Goal: Task Accomplishment & Management: Manage account settings

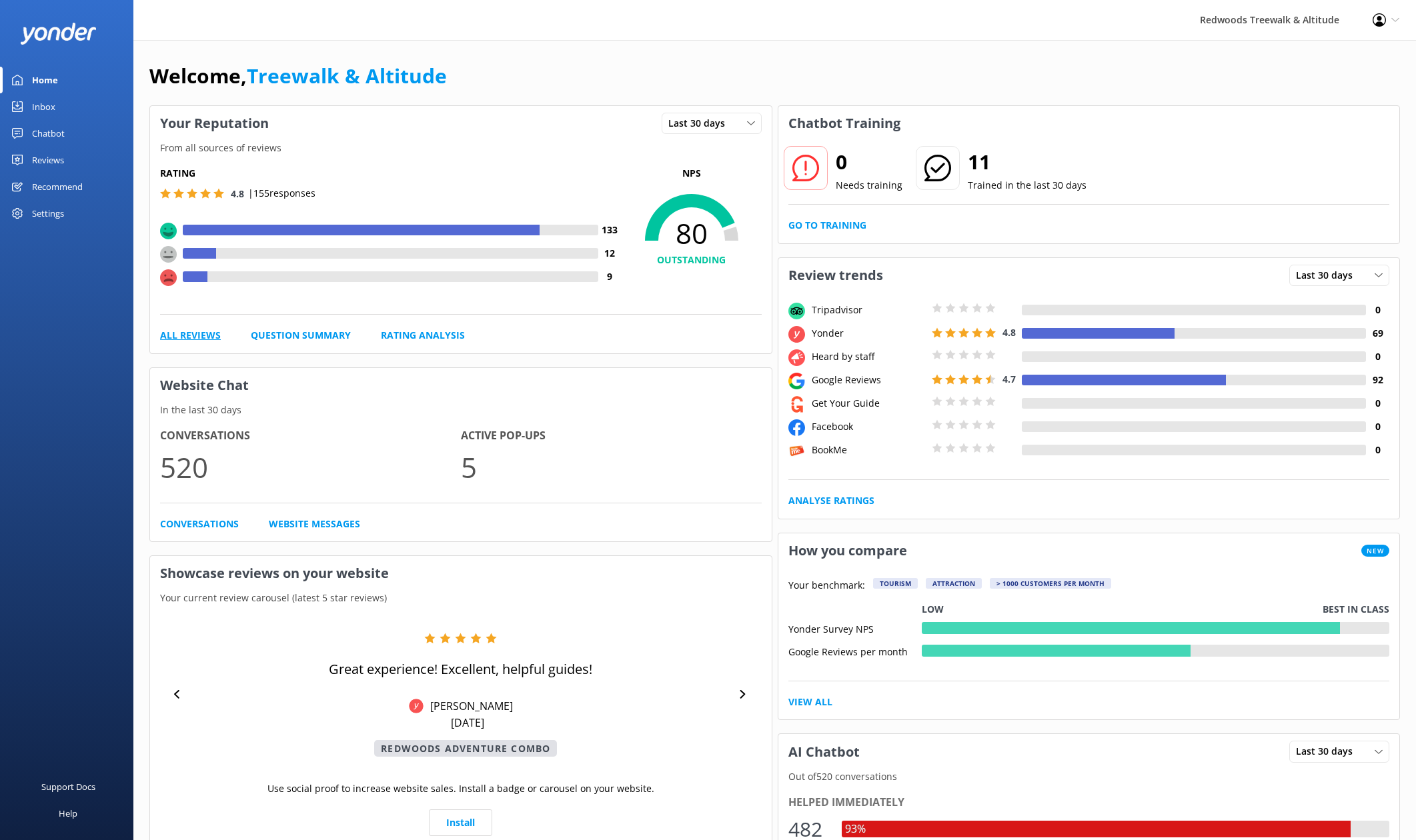
click at [168, 338] on link "All Reviews" at bounding box center [190, 335] width 61 height 15
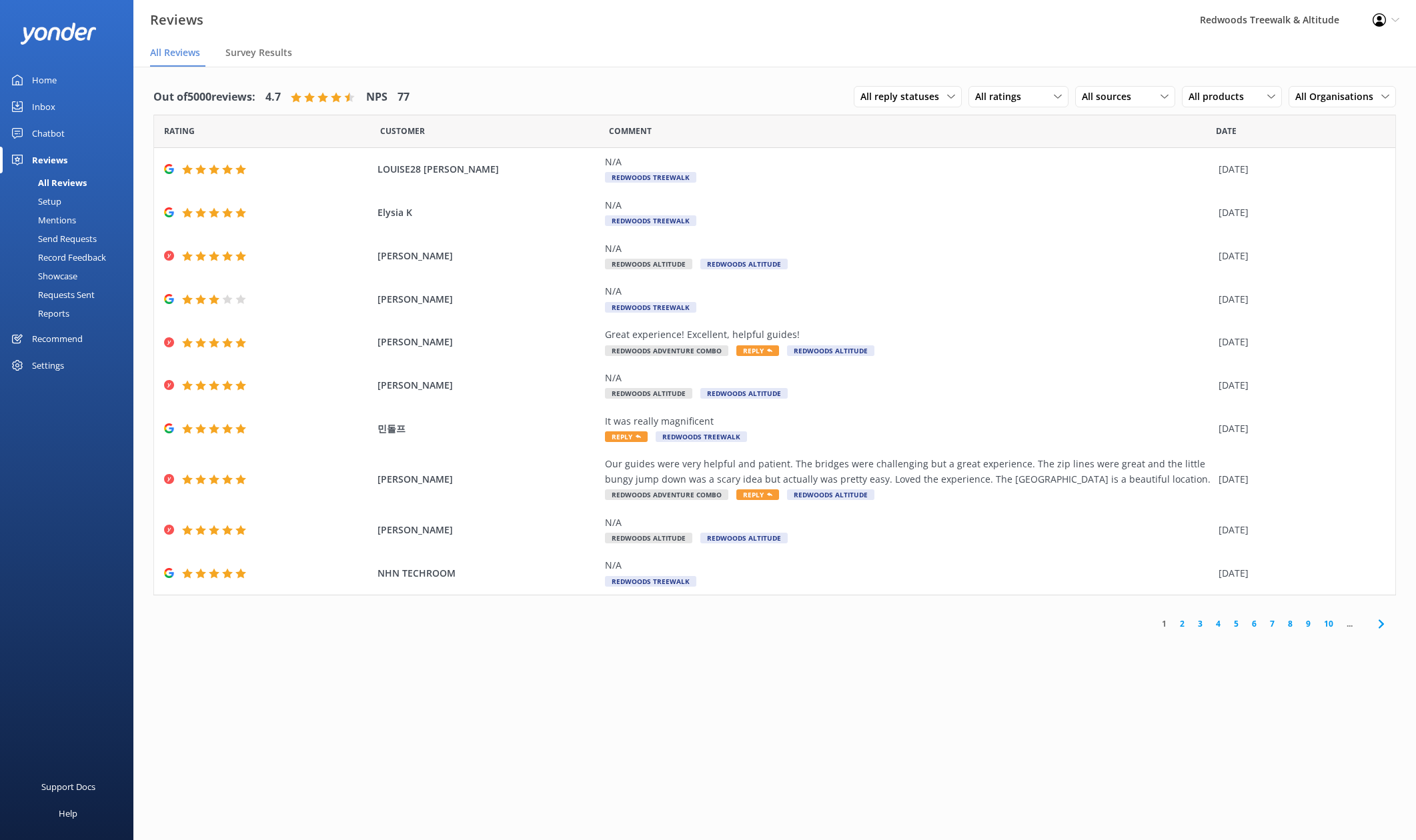
click at [53, 109] on div "Inbox" at bounding box center [43, 106] width 23 height 27
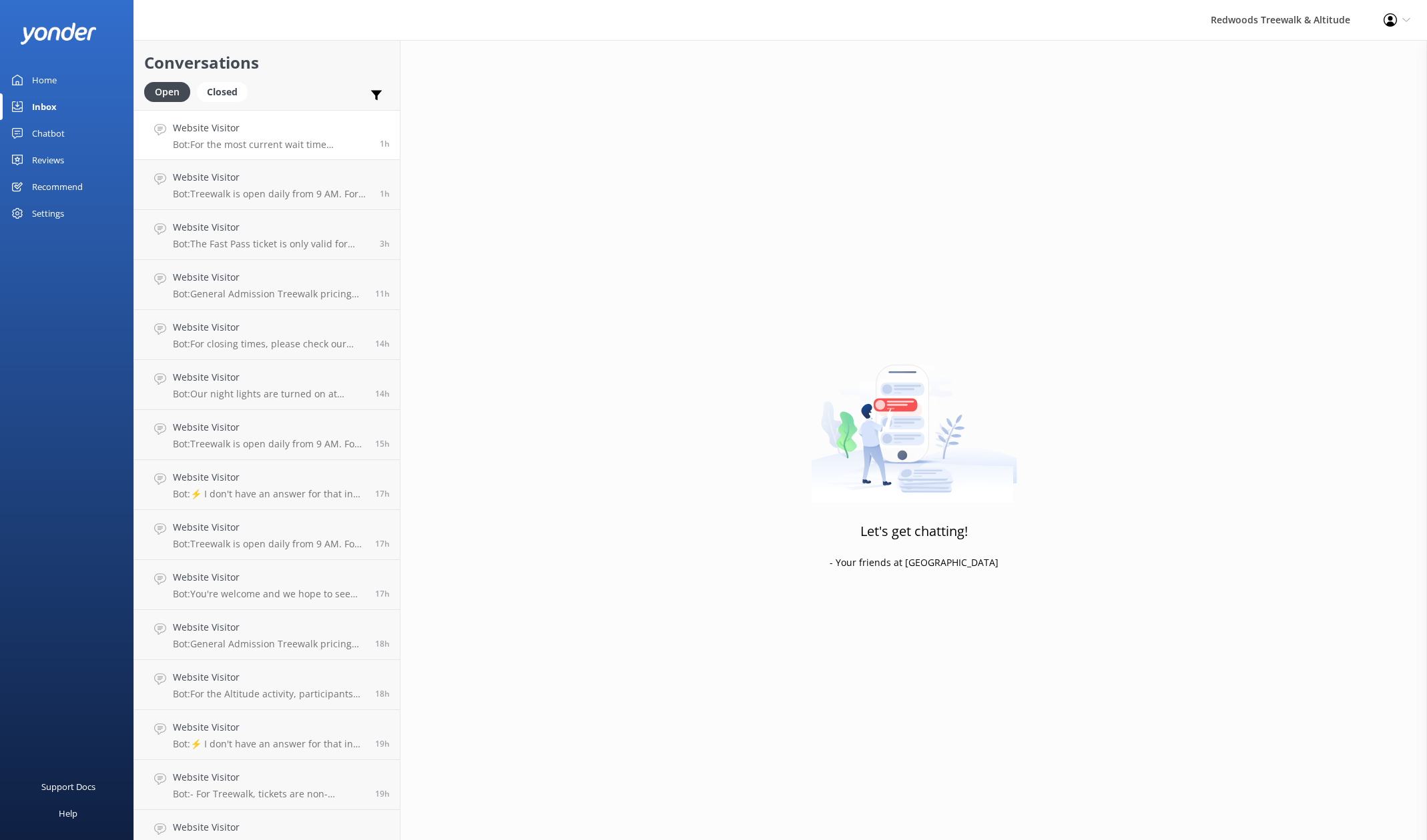
click at [247, 131] on h4 "Website Visitor" at bounding box center [272, 128] width 197 height 15
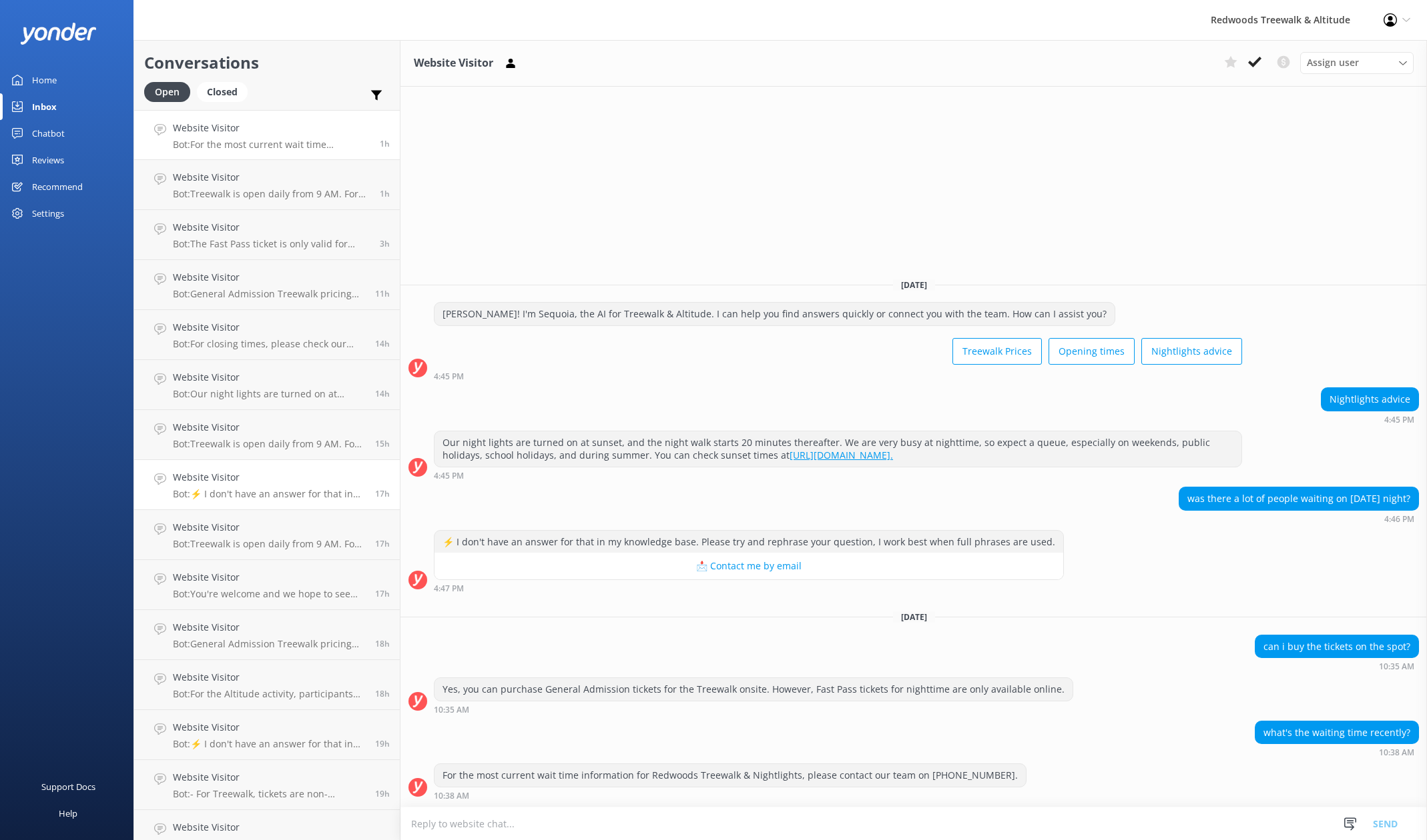
click at [263, 497] on p "Bot: ⚡ I don't have an answer for that in my knowledge base. Please try and rep…" at bounding box center [269, 495] width 192 height 12
